Goal: Information Seeking & Learning: Find specific fact

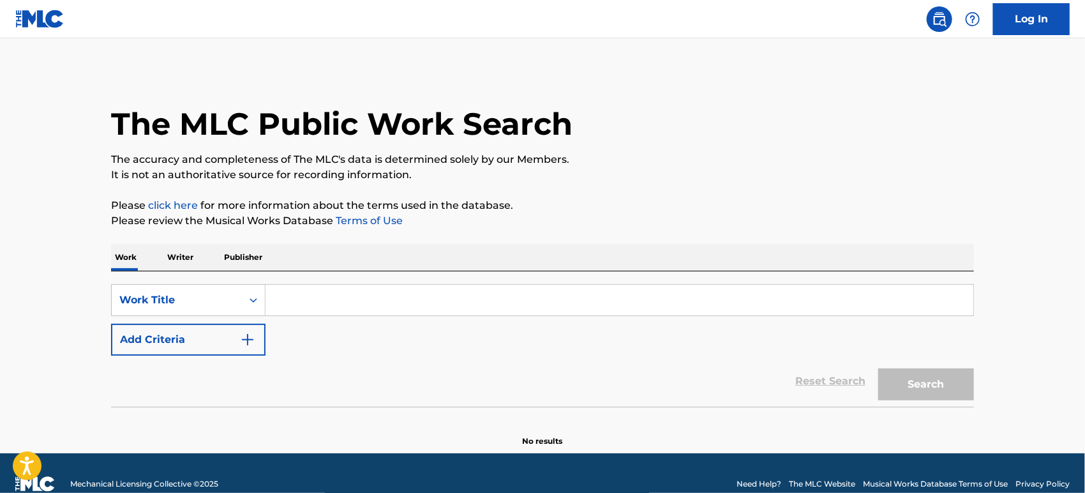
click at [322, 302] on input "Search Form" at bounding box center [620, 300] width 708 height 31
paste input "LA VIUDITA"
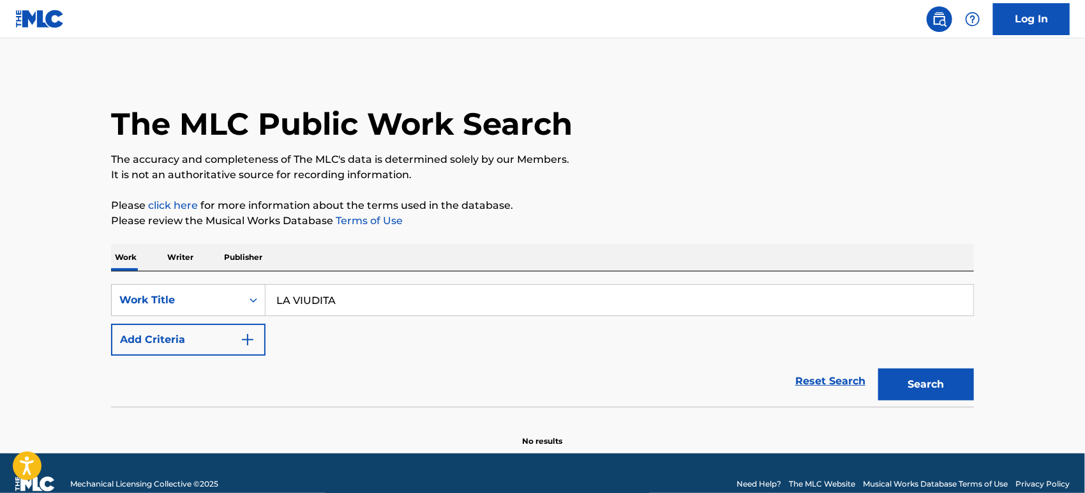
type input "LA VIUDITA"
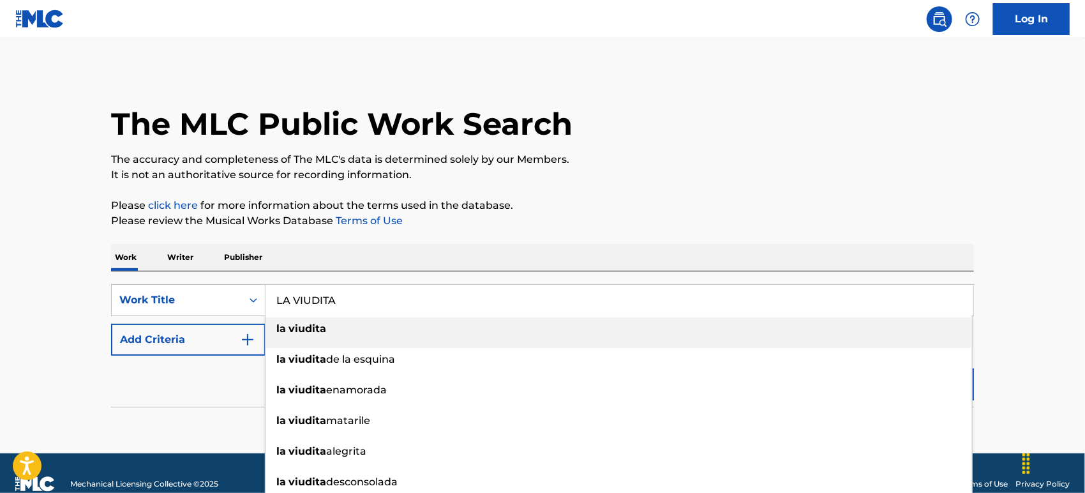
click at [190, 369] on div "Reset Search Search" at bounding box center [542, 380] width 863 height 51
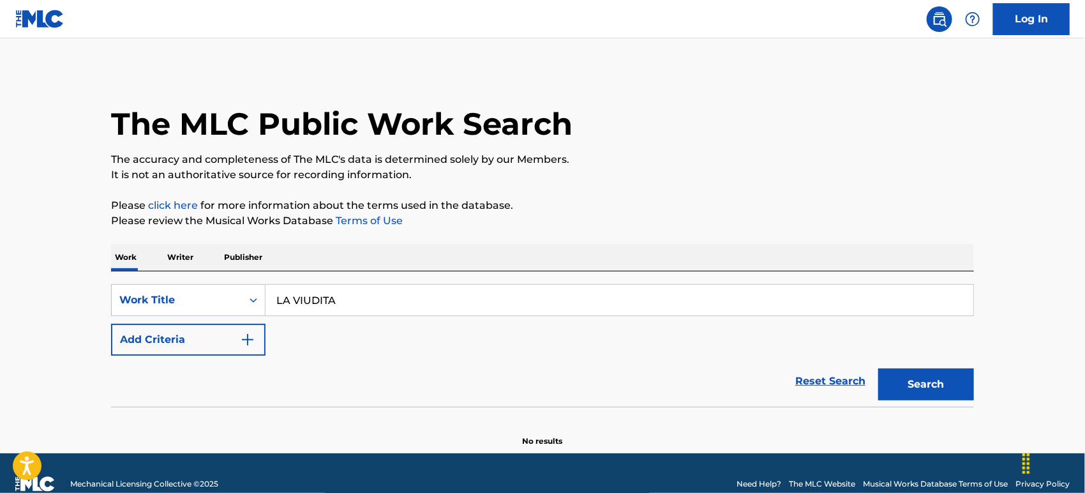
click at [218, 327] on button "Add Criteria" at bounding box center [188, 340] width 154 height 32
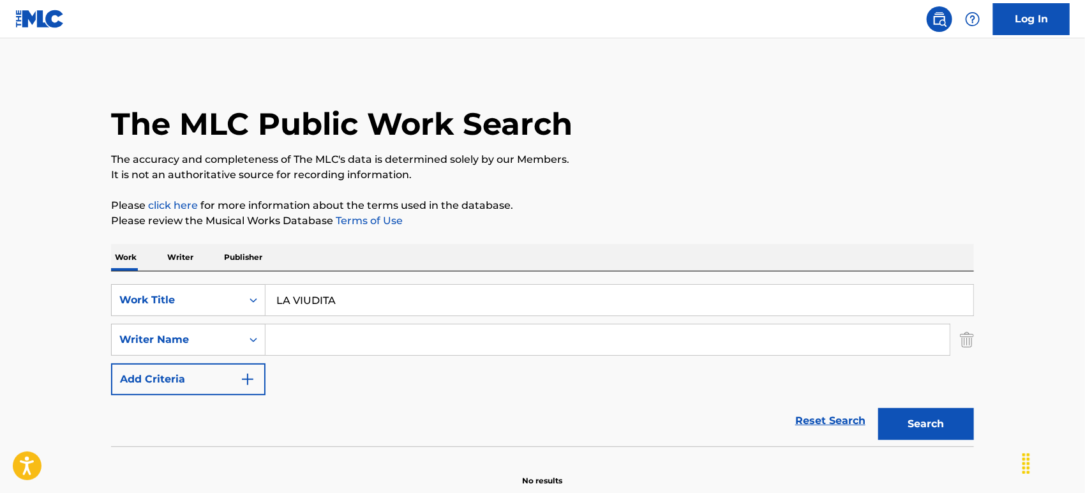
click at [308, 334] on input "Search Form" at bounding box center [608, 339] width 684 height 31
paste input "[PERSON_NAME]"
type input "[PERSON_NAME]"
click at [878, 408] on button "Search" at bounding box center [926, 424] width 96 height 32
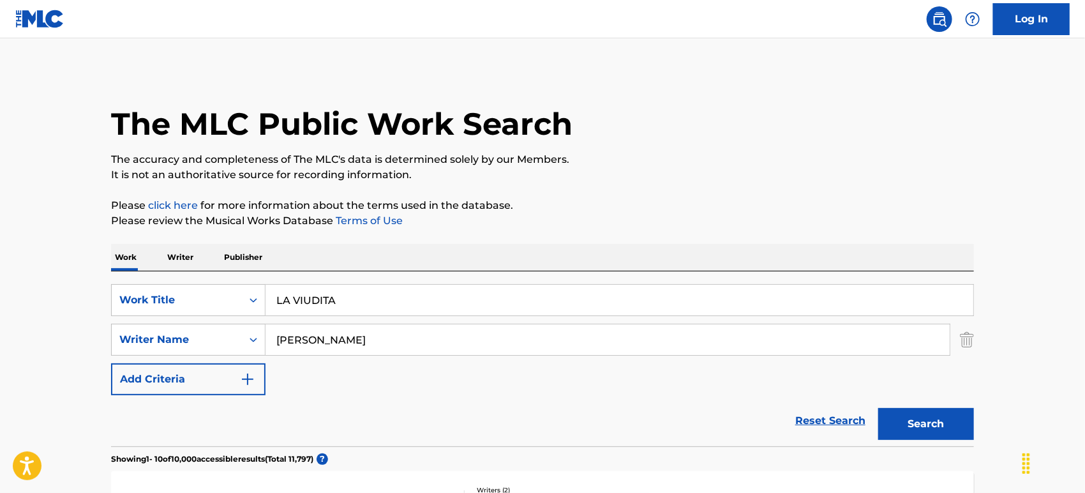
scroll to position [142, 0]
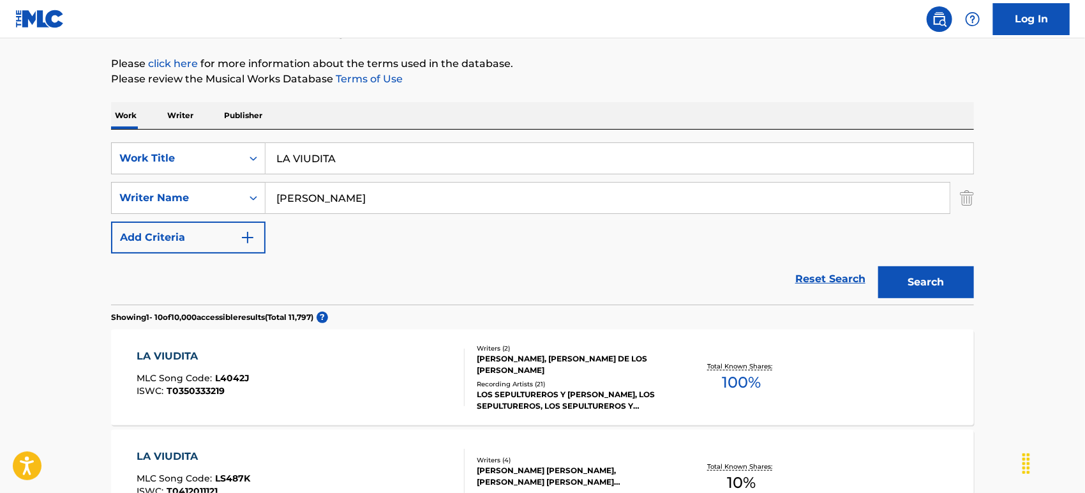
click at [401, 368] on div "LA VIUDITA MLC Song Code : L4042J ISWC : T0350333219" at bounding box center [301, 376] width 328 height 57
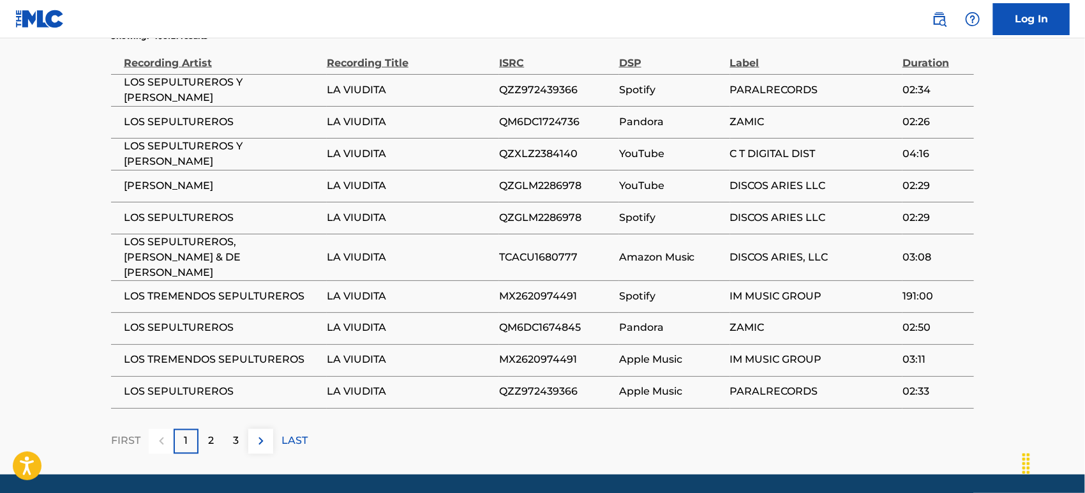
scroll to position [936, 0]
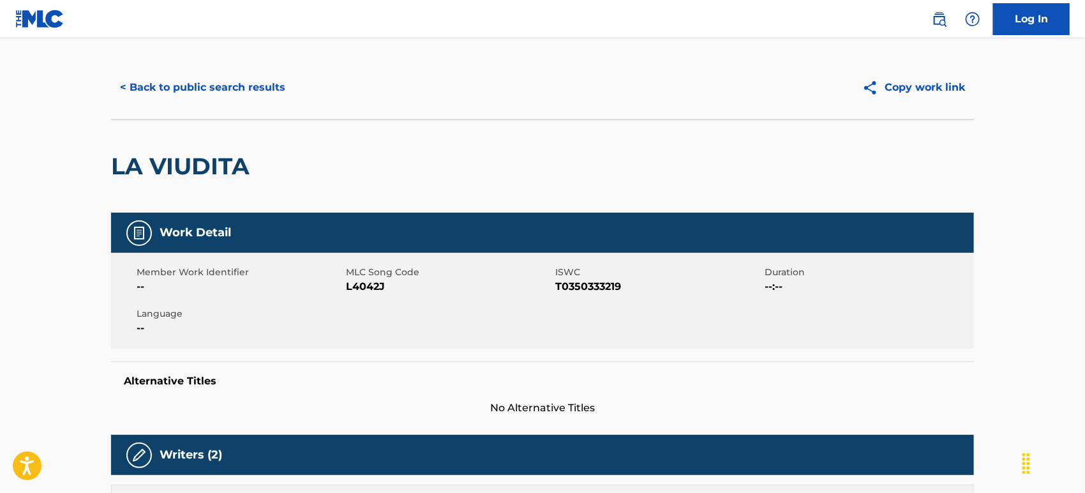
click at [188, 86] on button "< Back to public search results" at bounding box center [202, 87] width 183 height 32
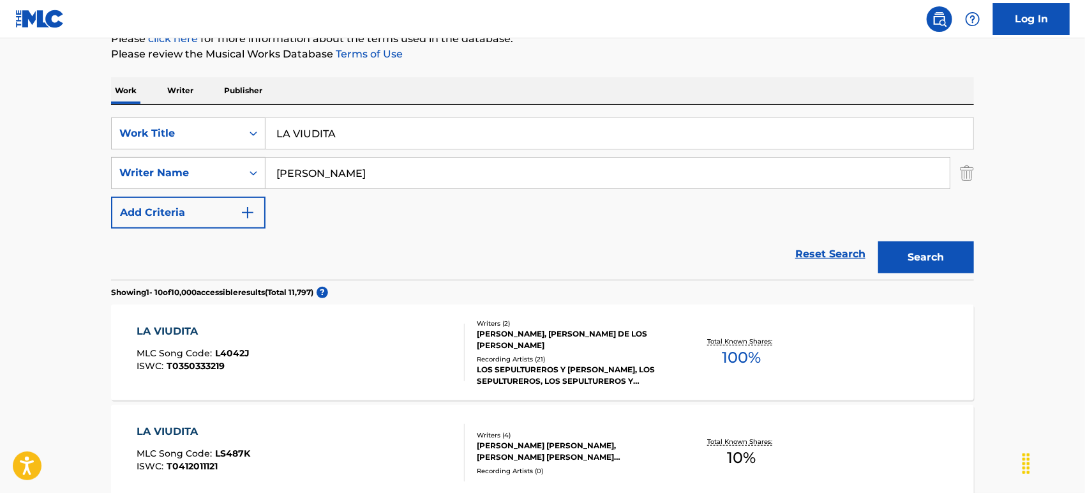
scroll to position [187, 0]
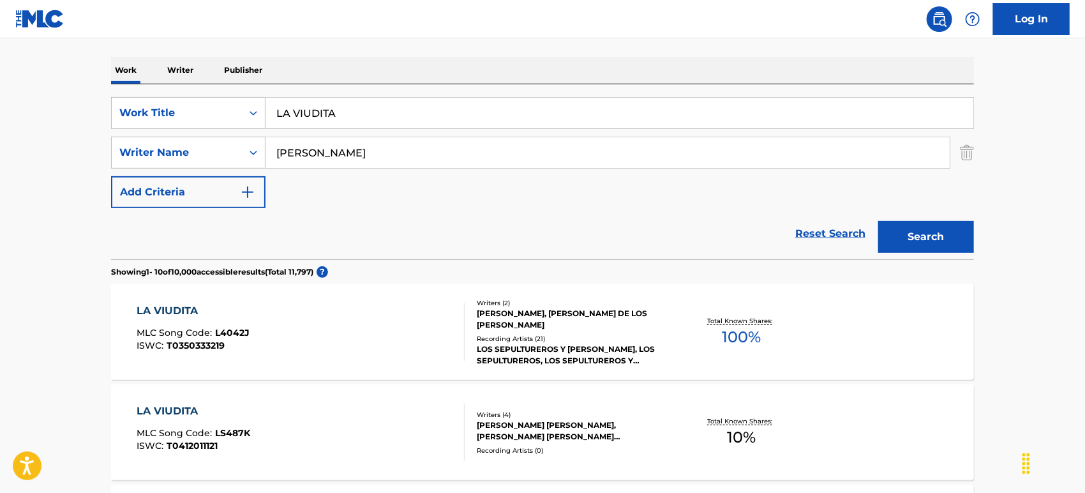
click at [402, 327] on div "LA VIUDITA MLC Song Code : L4042J ISWC : T0350333219" at bounding box center [301, 331] width 328 height 57
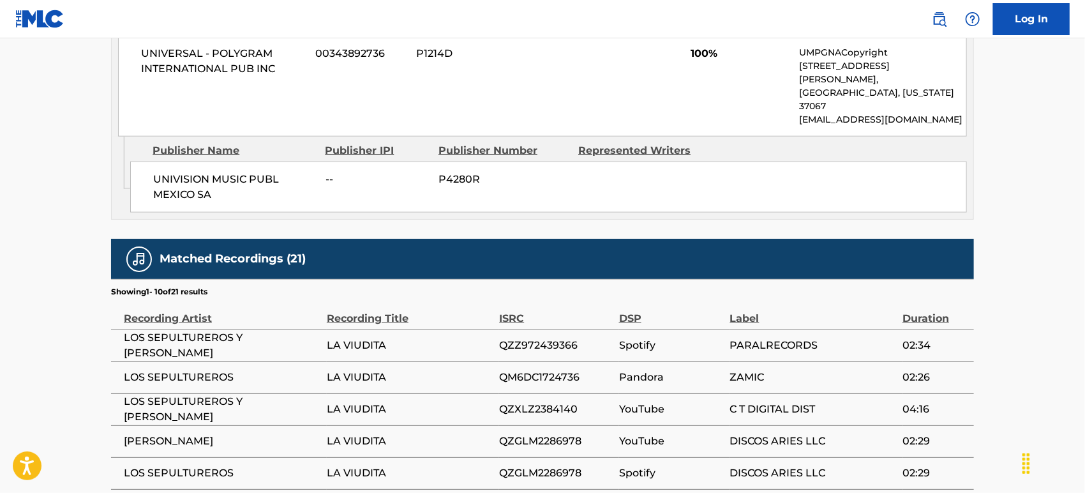
scroll to position [653, 0]
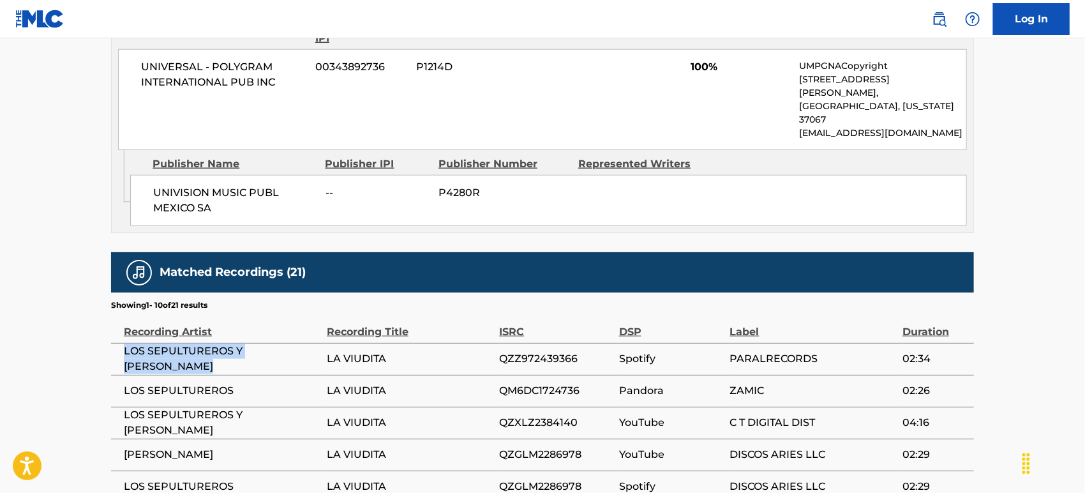
drag, startPoint x: 123, startPoint y: 340, endPoint x: 195, endPoint y: 350, distance: 72.8
click at [195, 350] on span "LOS SEPULTUREROS Y [PERSON_NAME]" at bounding box center [222, 358] width 197 height 31
copy span "LOS SEPULTUREROS Y [PERSON_NAME]"
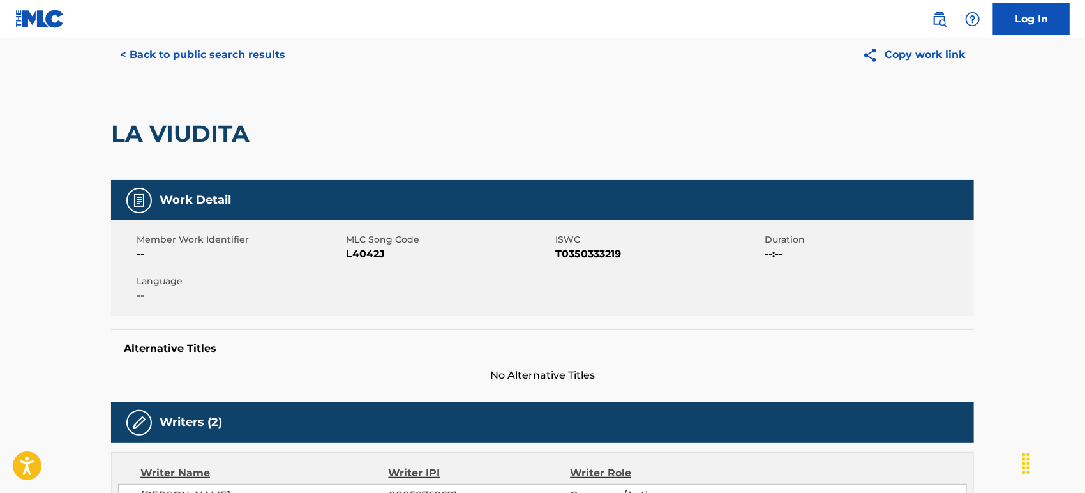
scroll to position [0, 0]
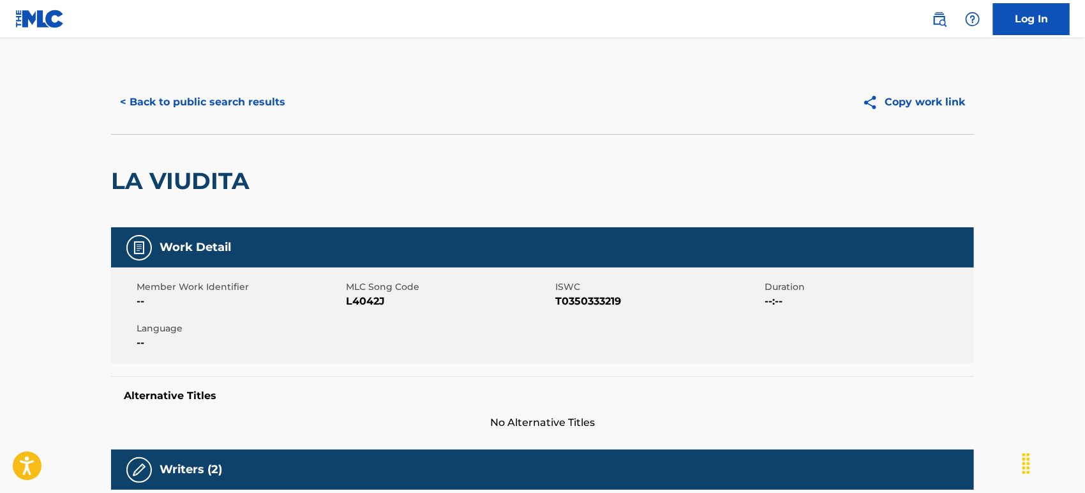
click at [236, 109] on button "< Back to public search results" at bounding box center [202, 102] width 183 height 32
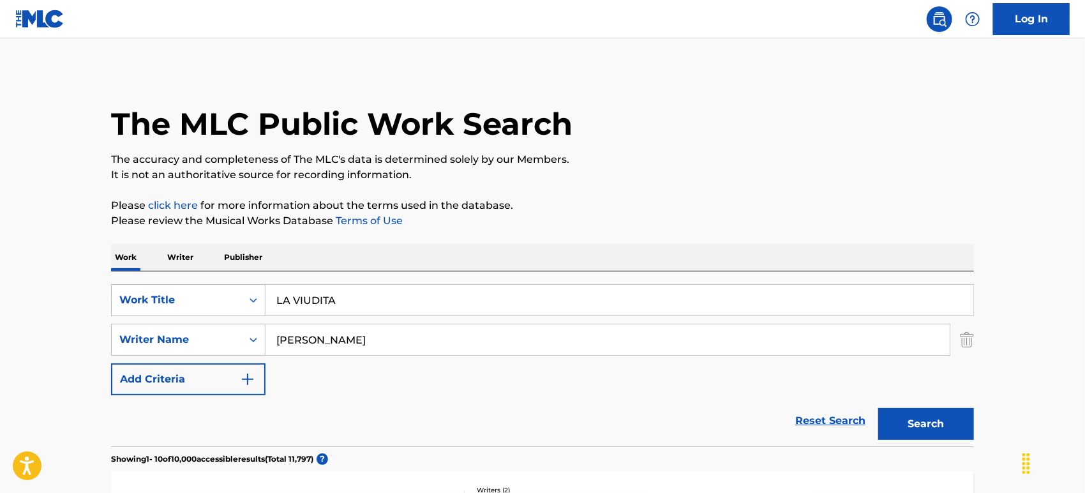
drag, startPoint x: 60, startPoint y: 285, endPoint x: 1, endPoint y: 291, distance: 59.1
paste input "Gorgeous"
type input "Gorgeous"
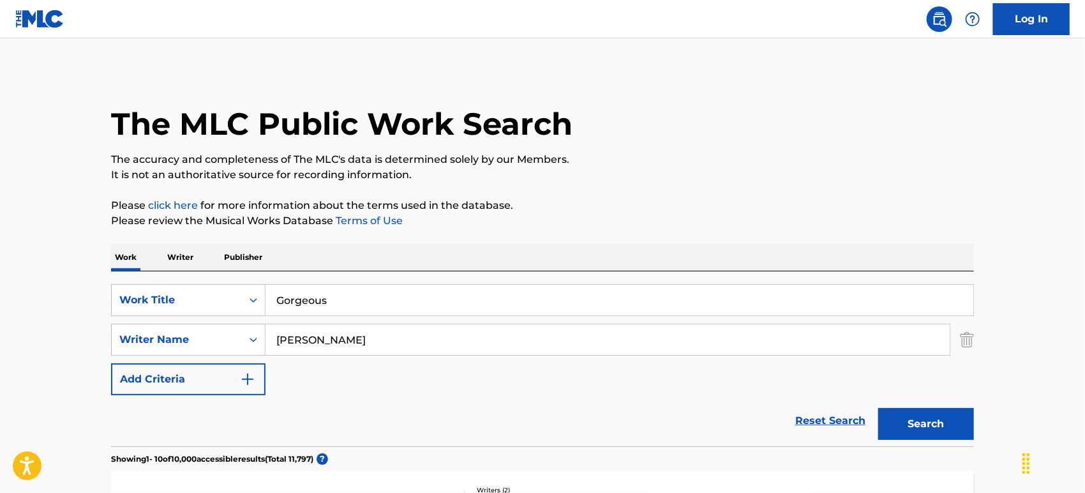
drag, startPoint x: 0, startPoint y: 329, endPoint x: 0, endPoint y: 322, distance: 7.0
paste input "PRICE"
type input "PRICE"
click at [878, 408] on button "Search" at bounding box center [926, 424] width 96 height 32
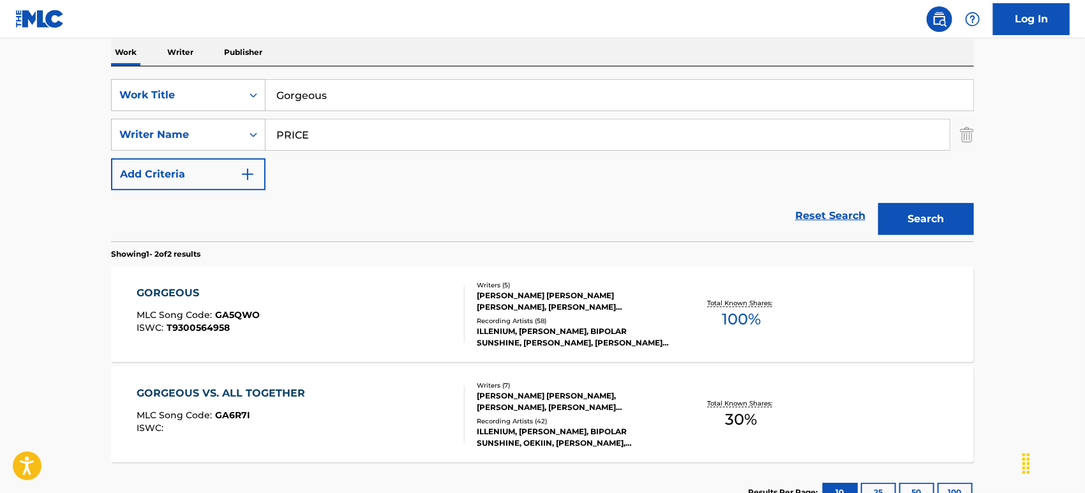
scroll to position [301, 0]
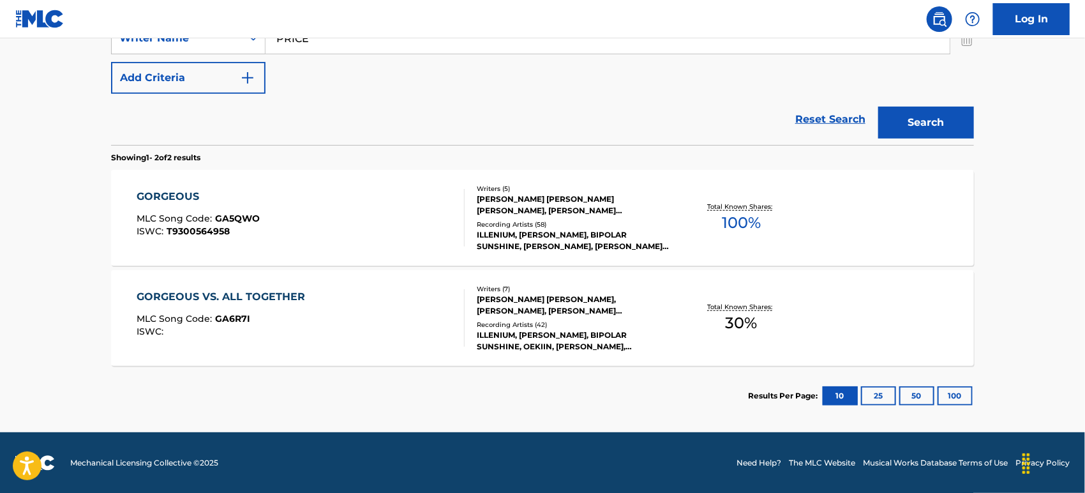
click at [381, 203] on div "GORGEOUS MLC Song Code : GA5QWO ISWC : T9300564958" at bounding box center [301, 217] width 328 height 57
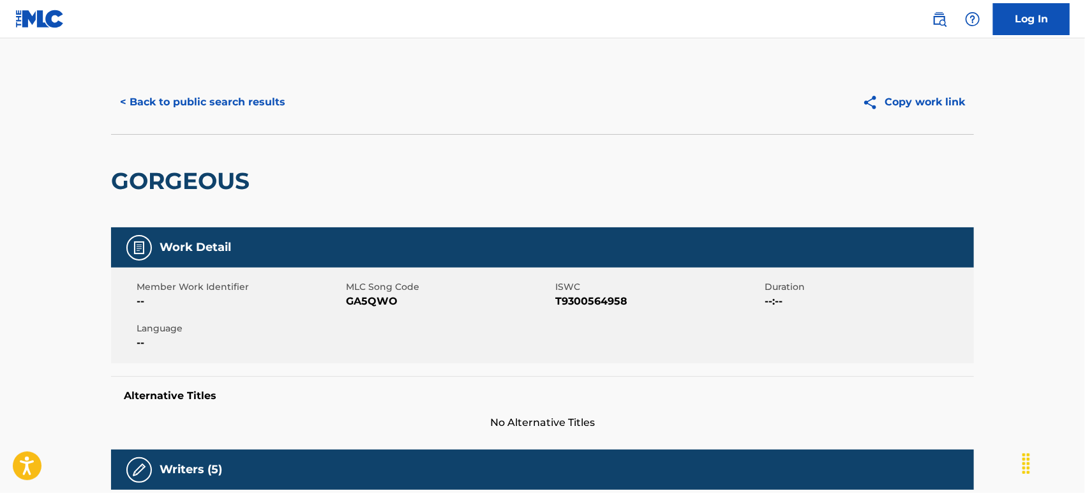
click at [156, 105] on button "< Back to public search results" at bounding box center [202, 102] width 183 height 32
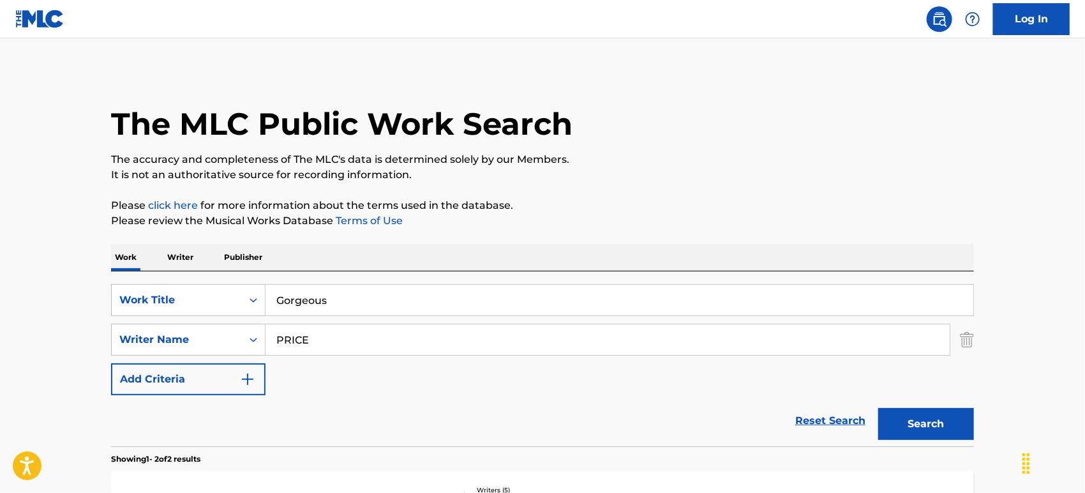
drag, startPoint x: 355, startPoint y: 297, endPoint x: 29, endPoint y: 275, distance: 326.9
click at [29, 275] on main "The MLC Public Work Search The accuracy and completeness of The MLC's data is d…" at bounding box center [542, 385] width 1085 height 695
paste input "WE ARE"
type input "WE ARE"
click at [14, 327] on main "The MLC Public Work Search The accuracy and completeness of The MLC's data is d…" at bounding box center [542, 385] width 1085 height 695
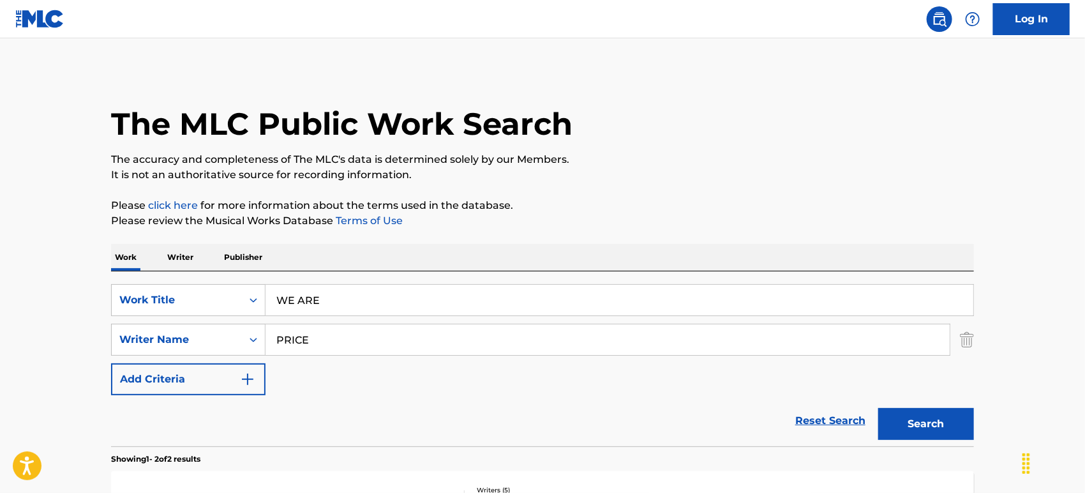
drag, startPoint x: 346, startPoint y: 350, endPoint x: 0, endPoint y: 330, distance: 346.5
click at [0, 317] on main "The MLC Public Work Search The accuracy and completeness of The MLC's data is d…" at bounding box center [542, 385] width 1085 height 695
paste input "Holstein"
type input "Holstein"
click at [878, 408] on button "Search" at bounding box center [926, 424] width 96 height 32
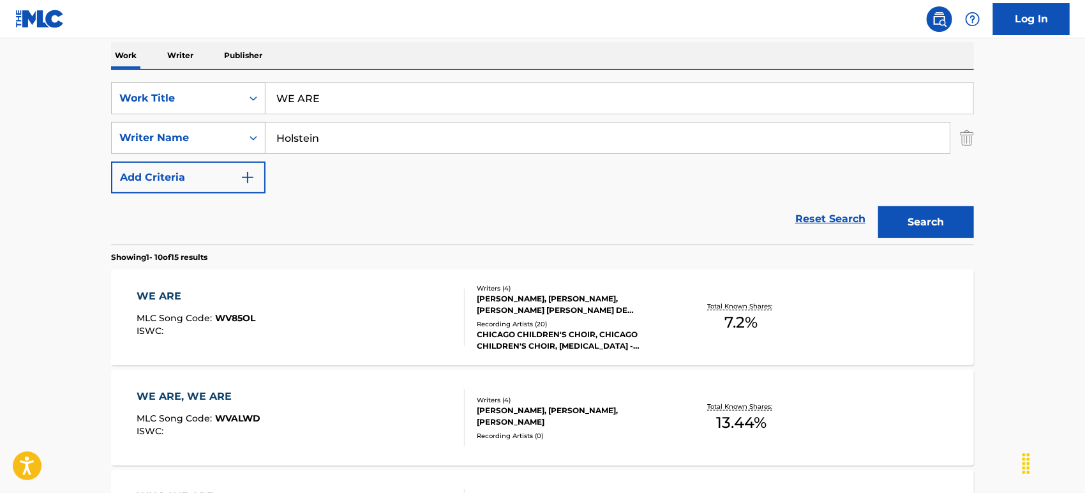
scroll to position [283, 0]
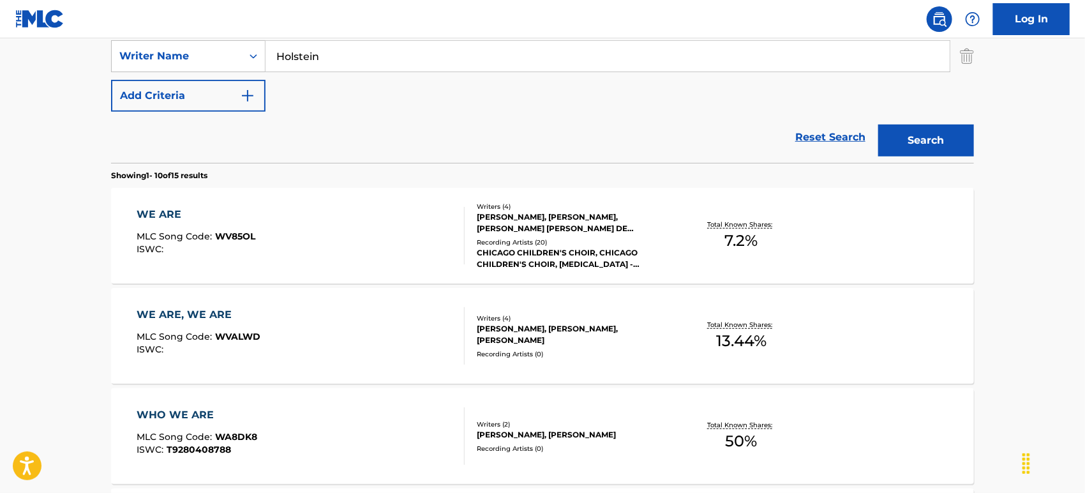
click at [311, 249] on div "WE ARE MLC Song Code : WV85OL ISWC :" at bounding box center [301, 235] width 328 height 57
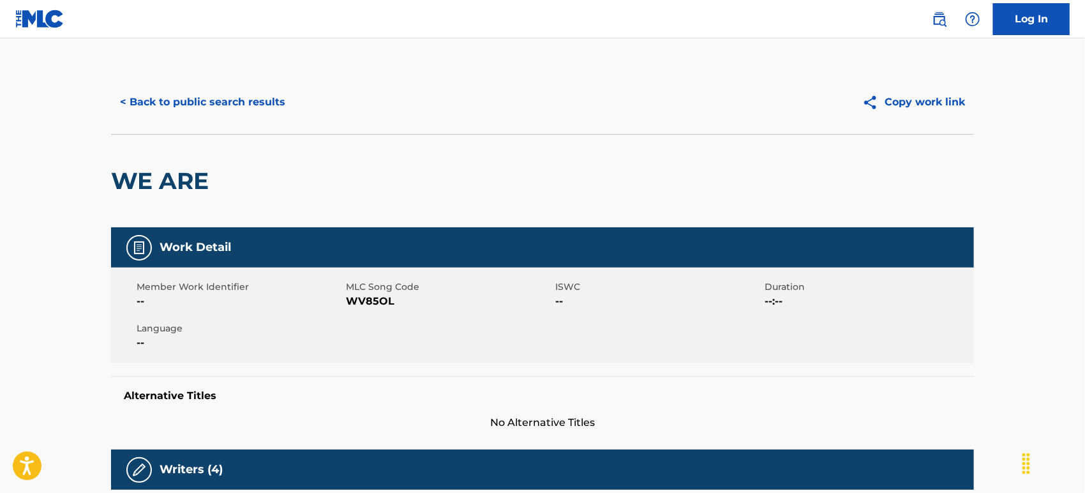
click at [216, 85] on div "< Back to public search results Copy work link" at bounding box center [542, 102] width 863 height 64
click at [222, 108] on button "< Back to public search results" at bounding box center [202, 102] width 183 height 32
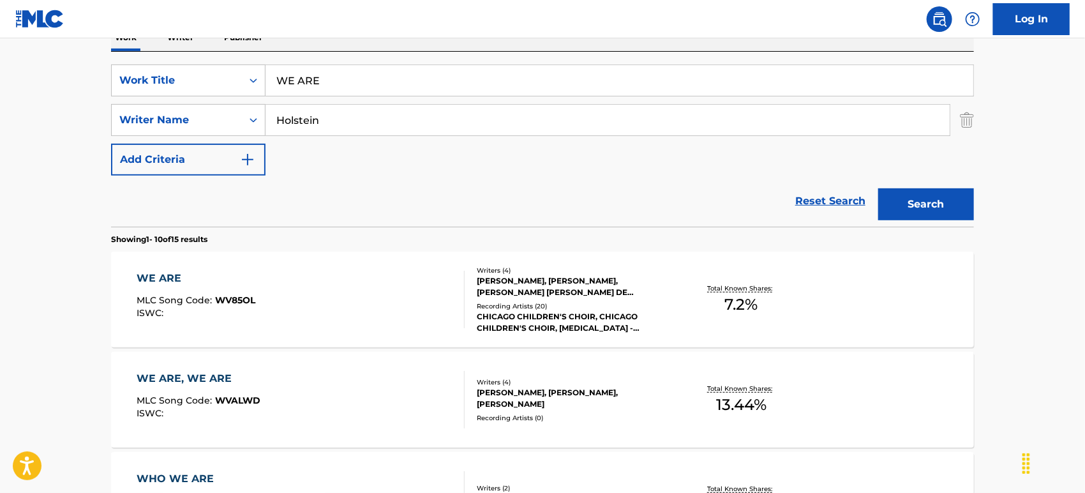
scroll to position [142, 0]
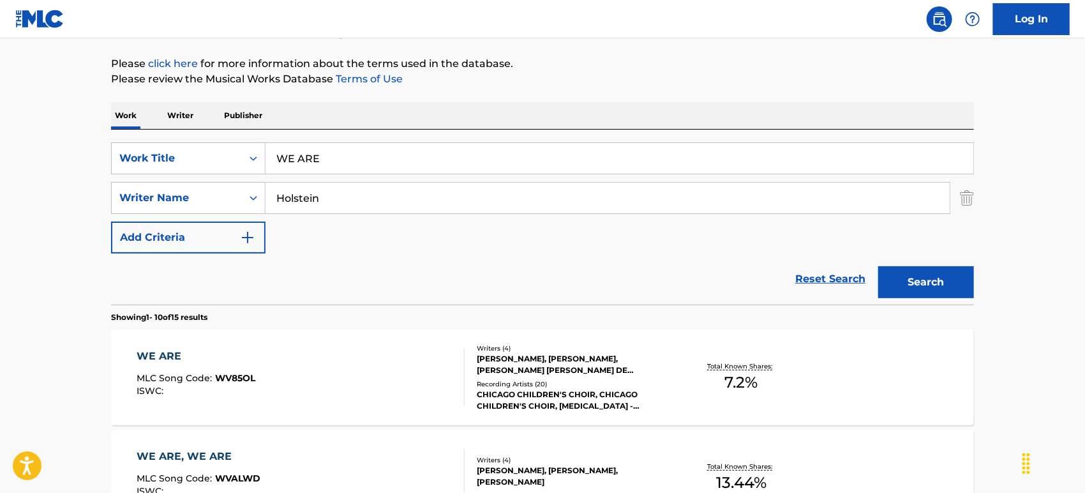
drag, startPoint x: 365, startPoint y: 165, endPoint x: 0, endPoint y: 149, distance: 365.4
paste input "AFTERMATH"
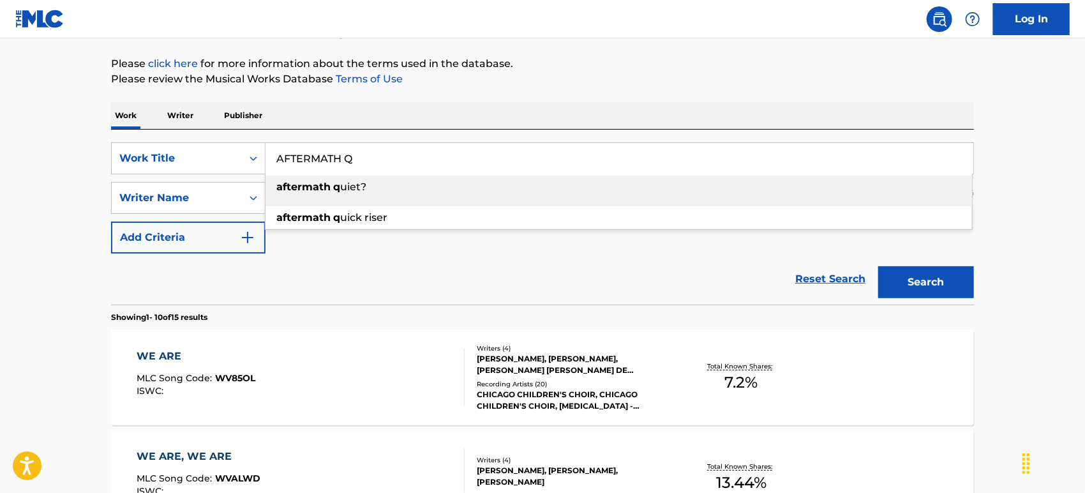
click at [353, 160] on input "AFTERMATH Q" at bounding box center [620, 158] width 708 height 31
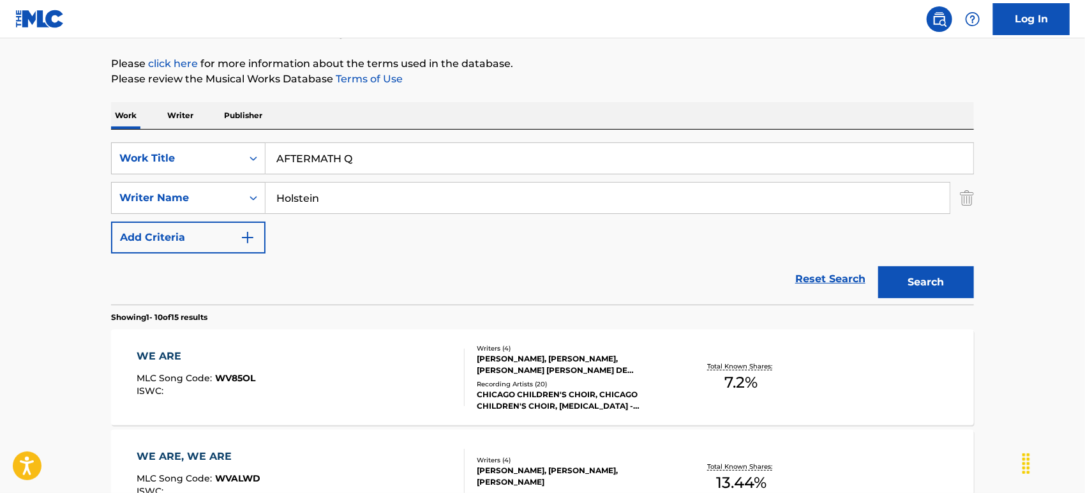
type input "aftermath quiet?"
click at [303, 197] on input "Holstein" at bounding box center [608, 198] width 684 height 31
paste input "Cha"
type input "[PERSON_NAME]"
drag, startPoint x: 373, startPoint y: 161, endPoint x: 361, endPoint y: 159, distance: 11.6
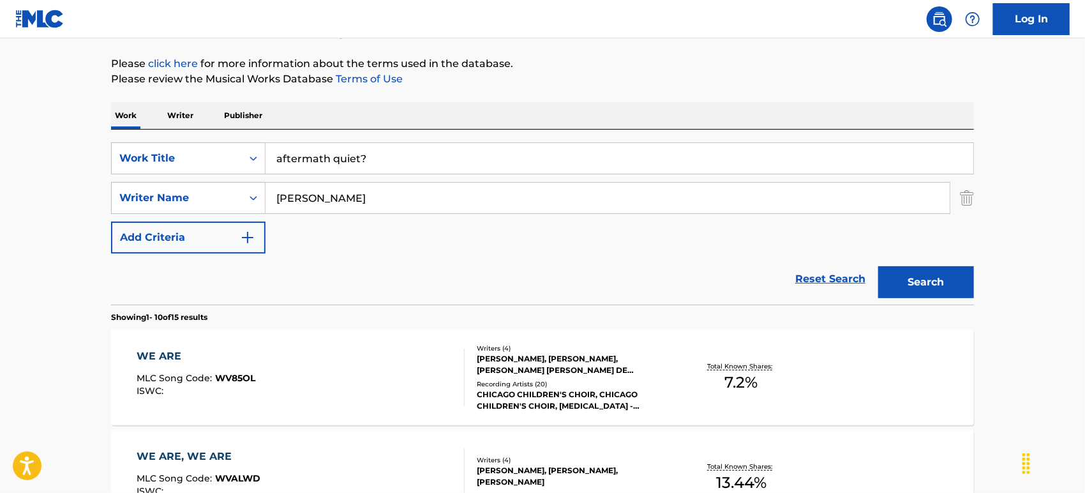
click at [361, 159] on input "aftermath quiet?" at bounding box center [620, 158] width 708 height 31
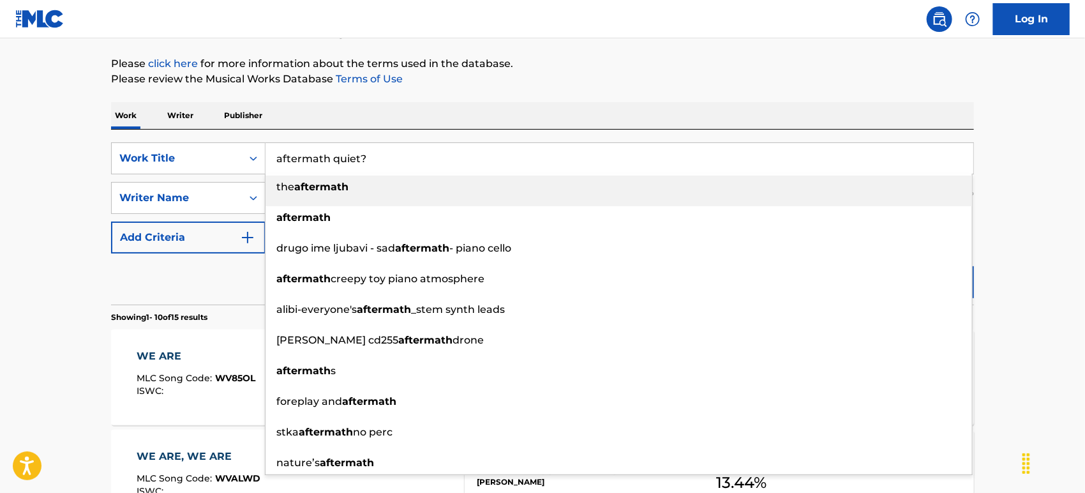
drag, startPoint x: 331, startPoint y: 161, endPoint x: 577, endPoint y: 135, distance: 247.2
click at [577, 135] on div "SearchWithCriteria37a98cd9-dbed-4cbb-9c58-4df7dc57a844 Work Title aftermath qui…" at bounding box center [542, 217] width 863 height 175
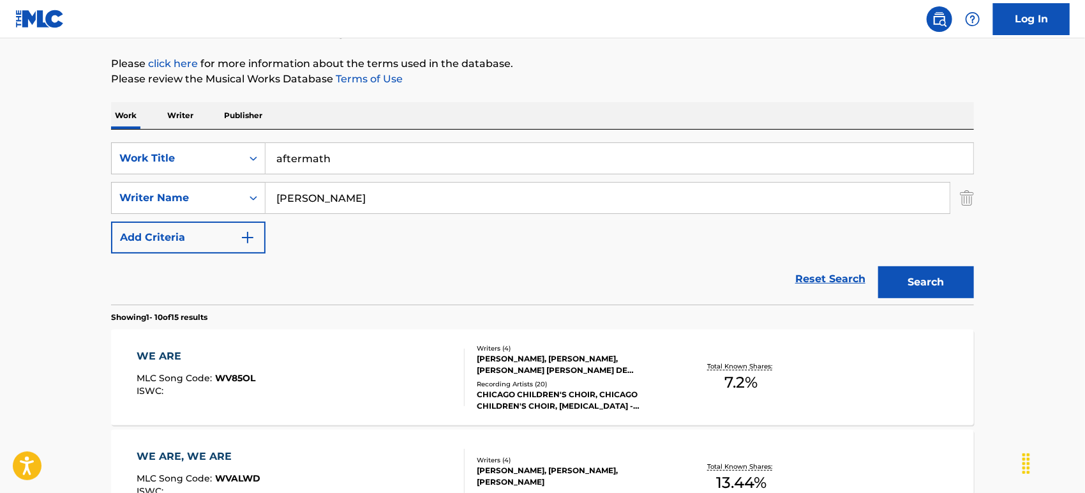
type input "aftermath"
click at [915, 283] on button "Search" at bounding box center [926, 282] width 96 height 32
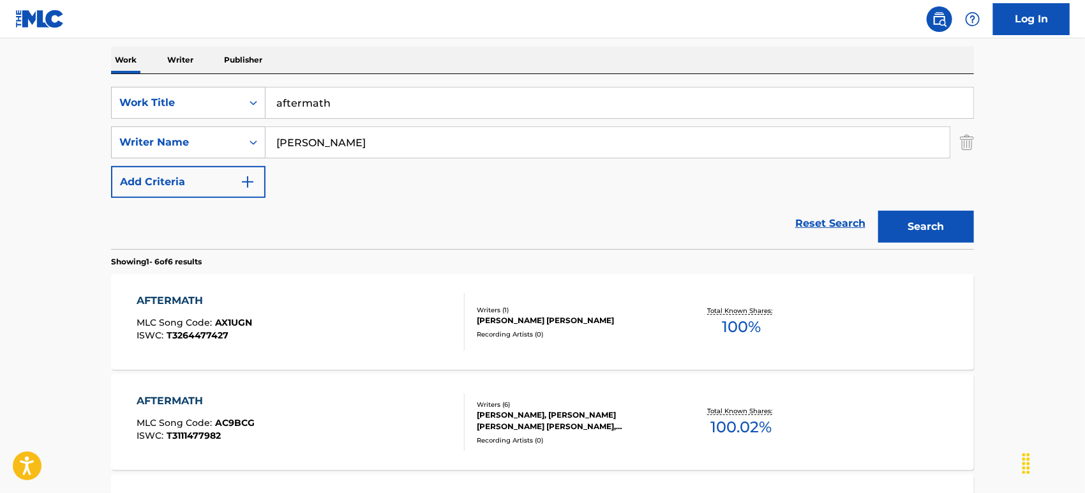
scroll to position [71, 0]
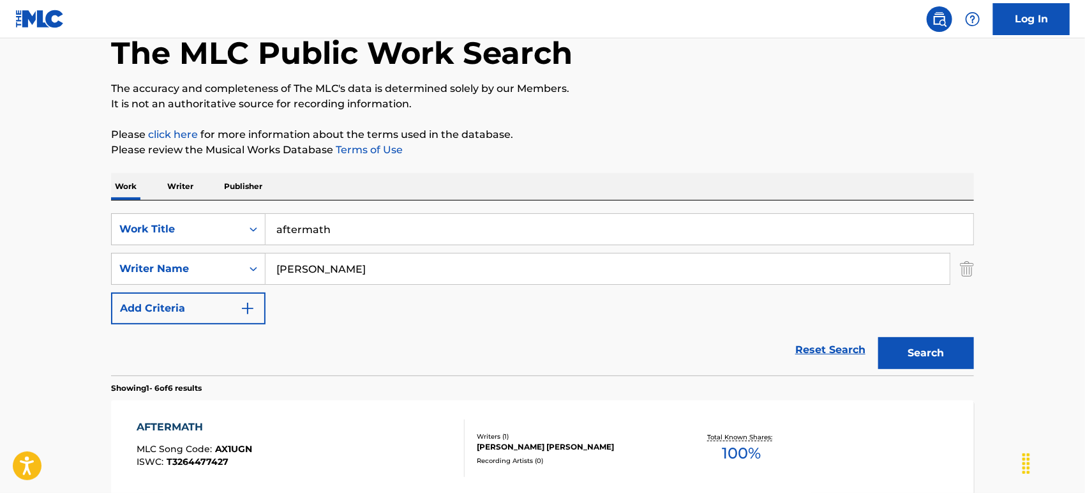
drag, startPoint x: 337, startPoint y: 255, endPoint x: 0, endPoint y: 328, distance: 344.7
paste input "[PERSON_NAME]"
type input "[PERSON_NAME]"
click at [952, 356] on button "Search" at bounding box center [926, 353] width 96 height 32
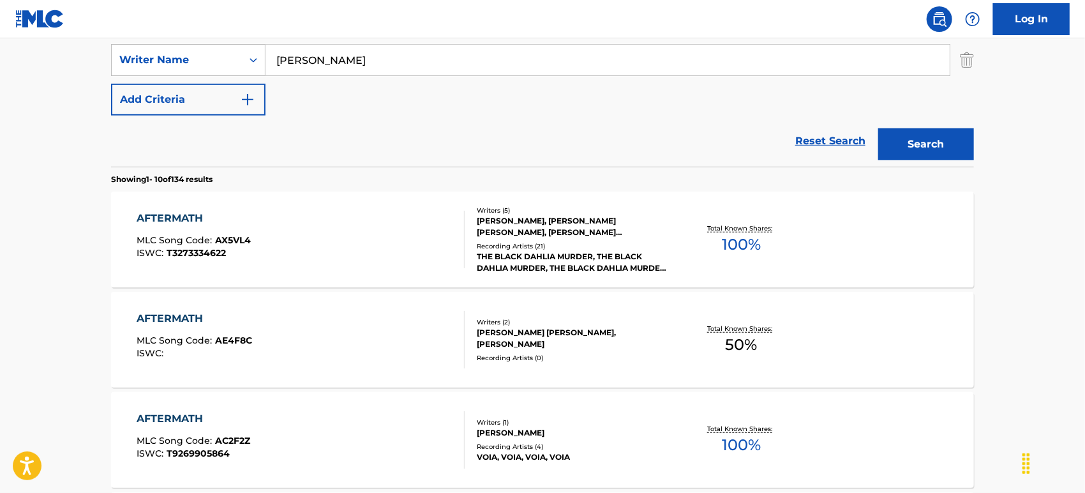
scroll to position [283, 0]
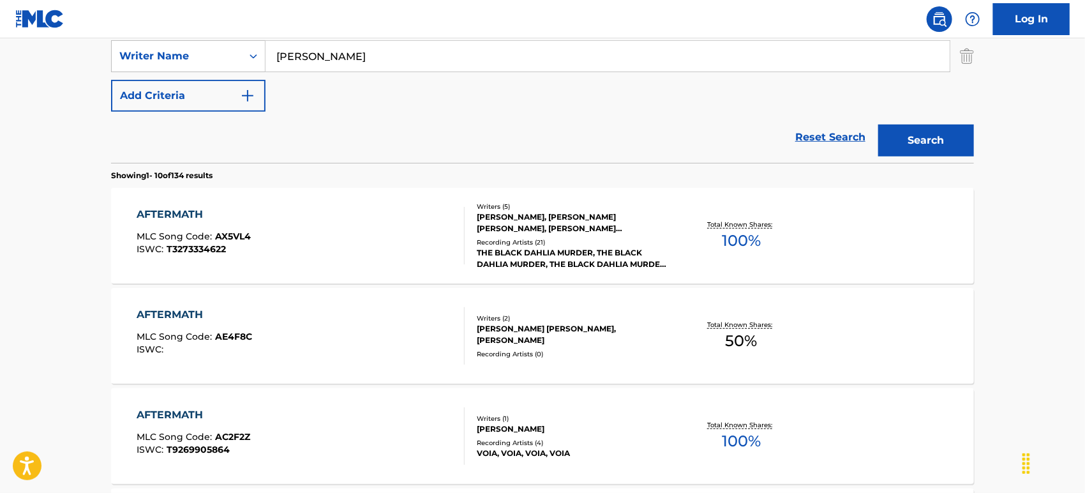
click at [345, 220] on div "AFTERMATH MLC Song Code : AX5VL4 ISWC : T3273334622" at bounding box center [301, 235] width 328 height 57
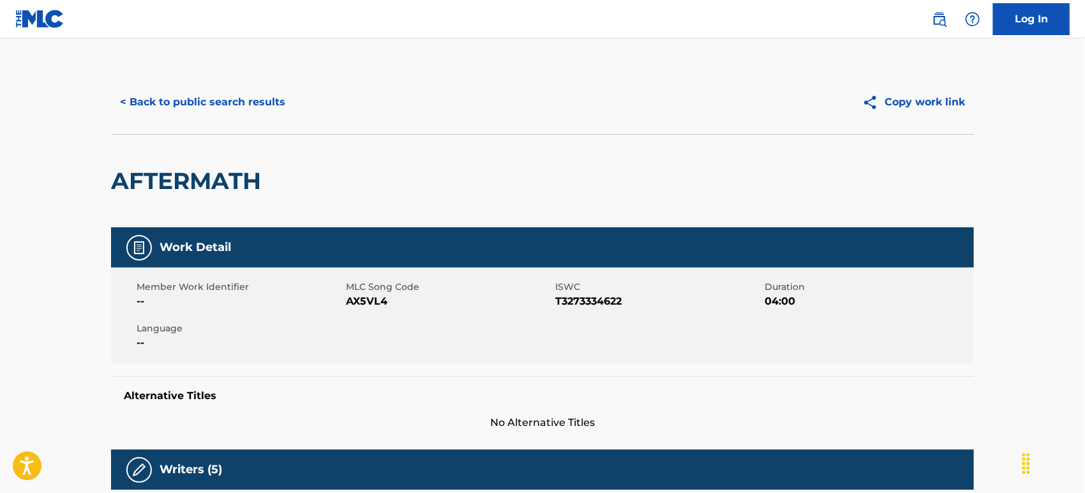
click at [259, 95] on button "< Back to public search results" at bounding box center [202, 102] width 183 height 32
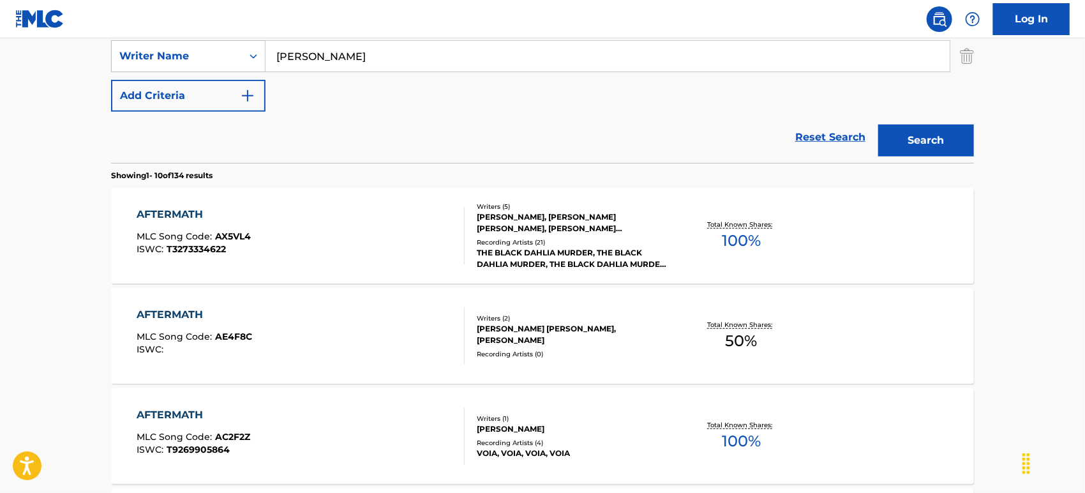
scroll to position [142, 0]
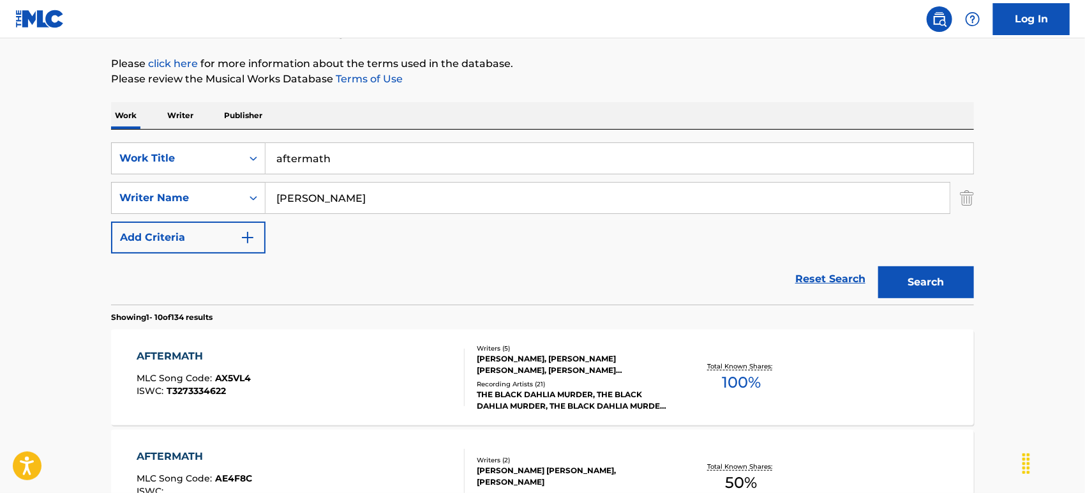
drag, startPoint x: 356, startPoint y: 191, endPoint x: 0, endPoint y: 237, distance: 359.1
paste input "[PERSON_NAME]"
type input "[PERSON_NAME]"
click at [878, 266] on button "Search" at bounding box center [926, 282] width 96 height 32
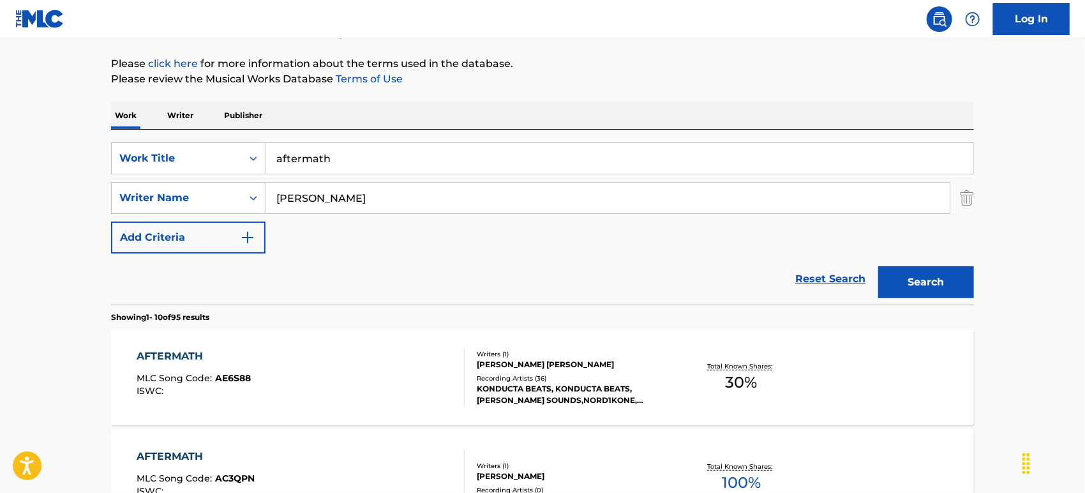
click at [290, 364] on div "AFTERMATH MLC Song Code : AE6S88 ISWC :" at bounding box center [301, 376] width 328 height 57
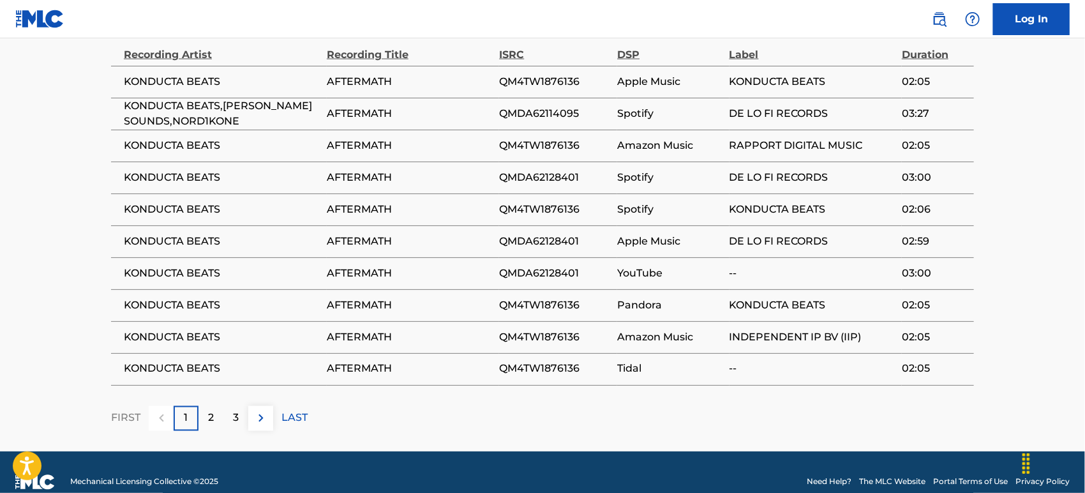
scroll to position [888, 0]
